Goal: Go to known website: Go to known website

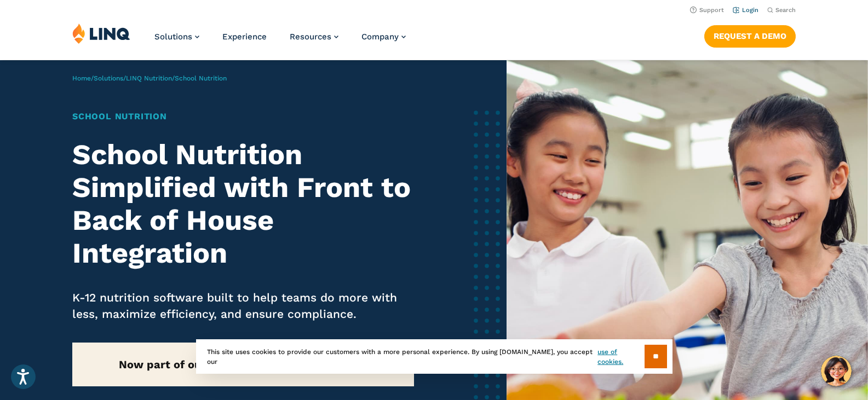
click at [744, 5] on li "Login" at bounding box center [746, 9] width 26 height 12
click at [740, 11] on link "Login" at bounding box center [746, 10] width 26 height 7
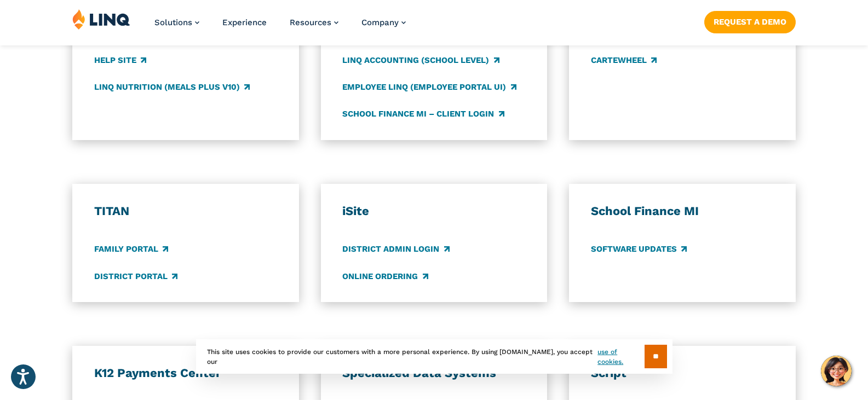
scroll to position [712, 0]
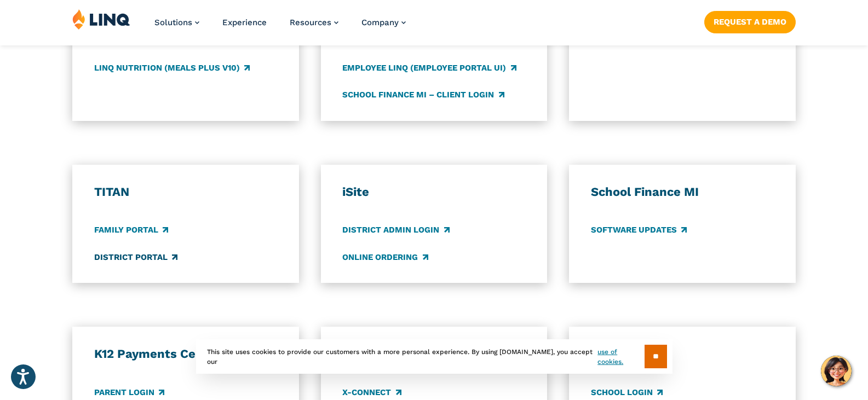
click at [149, 260] on link "District Portal" at bounding box center [135, 257] width 83 height 12
